Goal: Navigation & Orientation: Go to known website

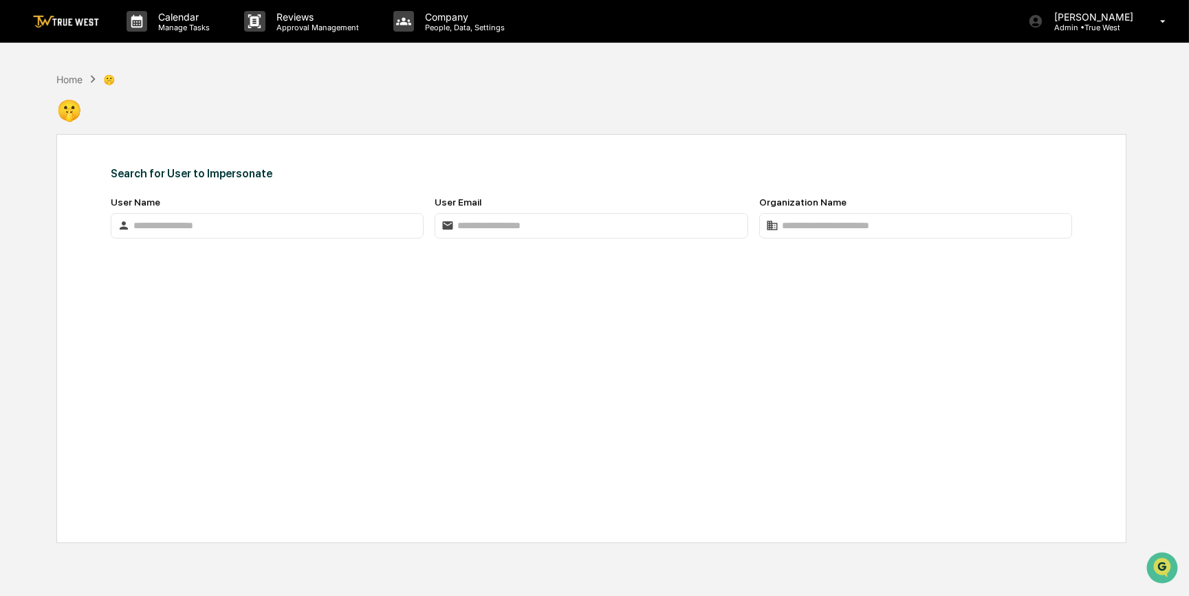
click at [79, 22] on img at bounding box center [66, 21] width 66 height 13
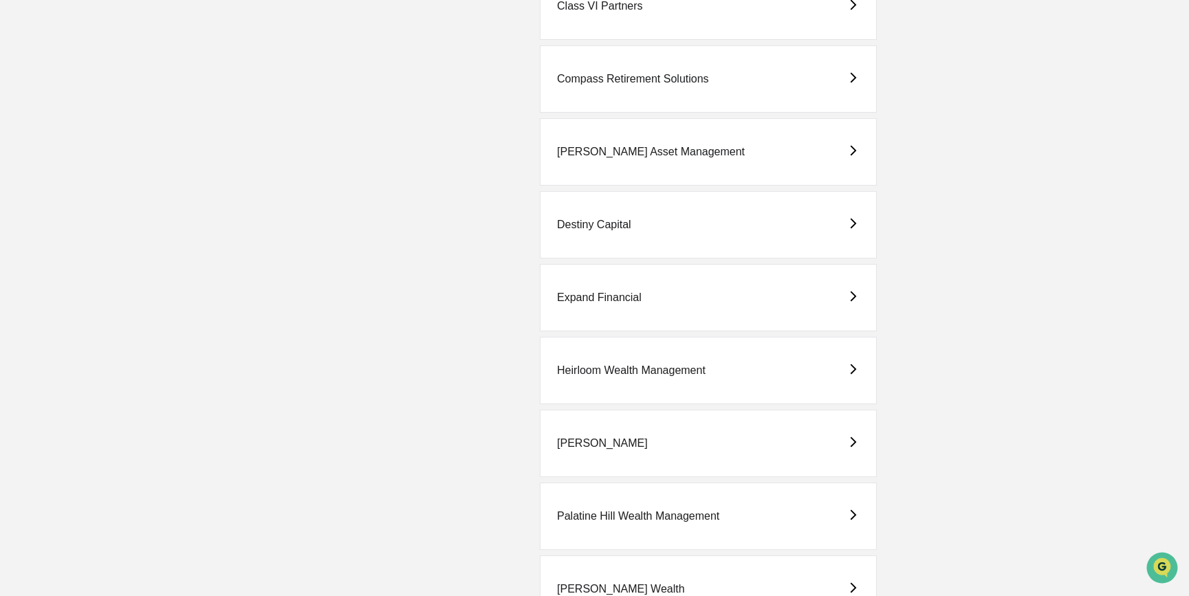
scroll to position [625, 0]
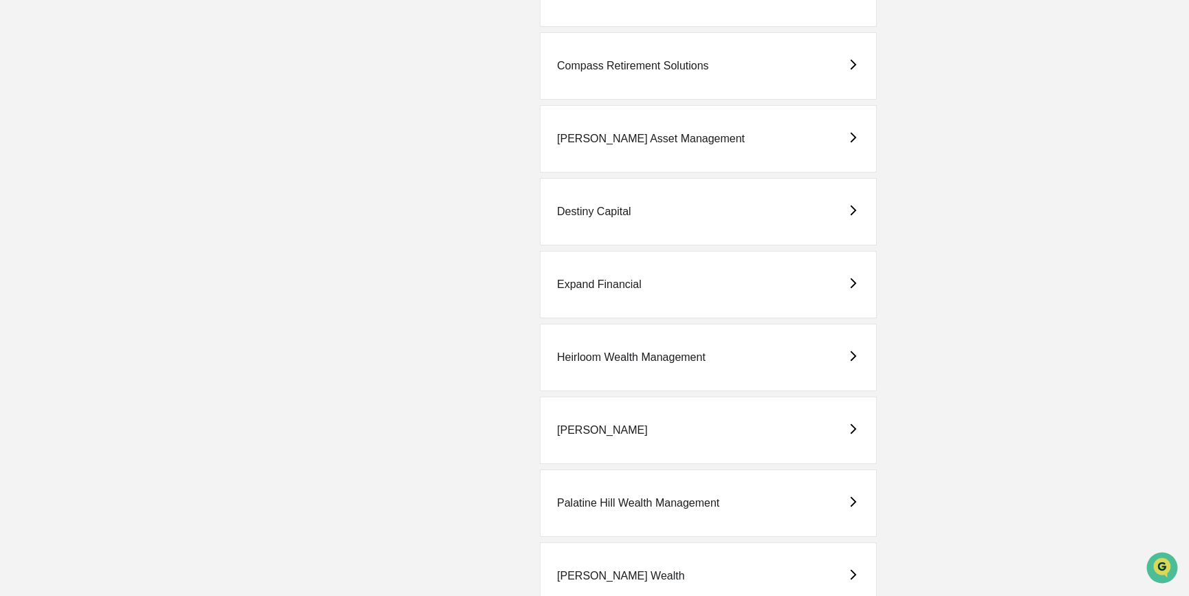
click at [607, 443] on div "Napier" at bounding box center [708, 430] width 337 height 67
